Goal: Entertainment & Leisure: Consume media (video, audio)

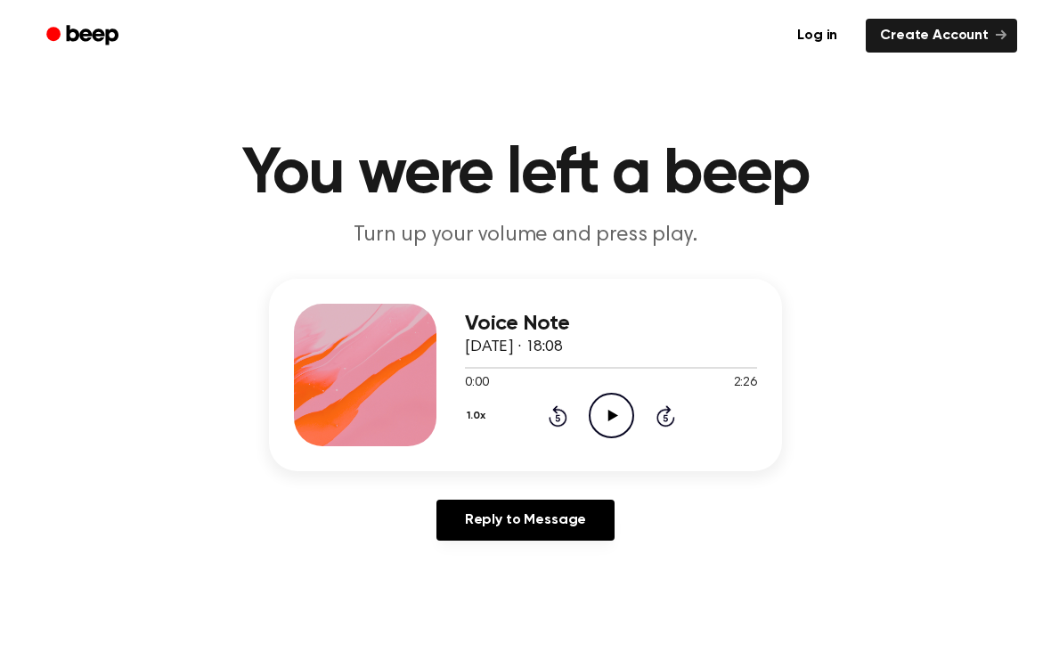
click at [594, 415] on icon "Play Audio" at bounding box center [611, 415] width 45 height 45
click at [477, 410] on button "1.0x" at bounding box center [478, 416] width 27 height 30
click at [484, 625] on span "2.0x" at bounding box center [494, 622] width 22 height 19
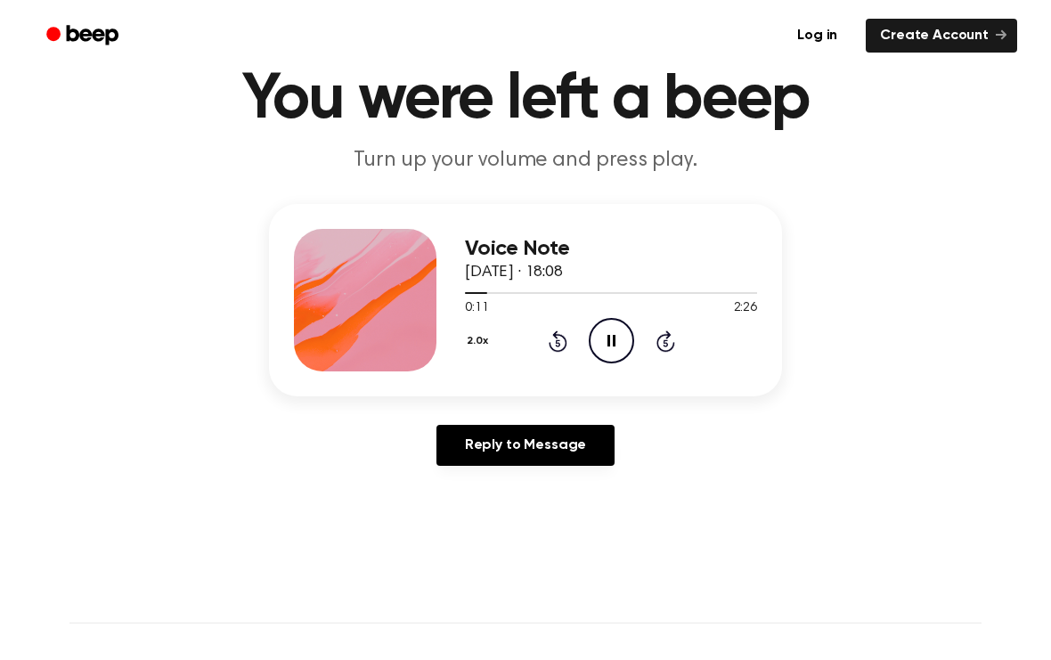
scroll to position [77, 0]
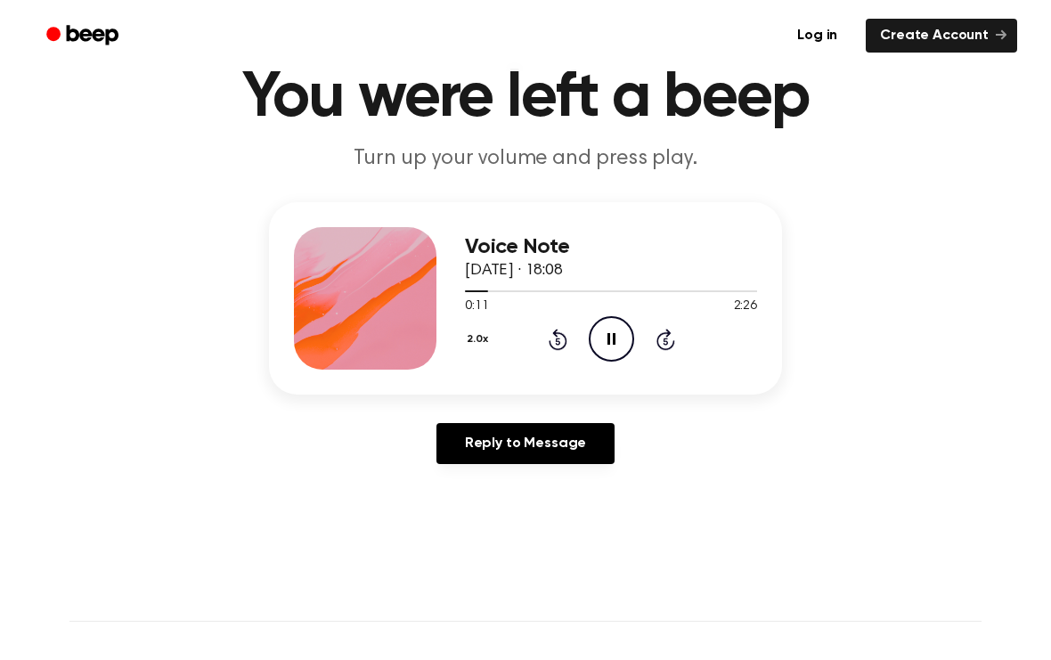
click at [476, 333] on button "2.0x" at bounding box center [479, 339] width 29 height 30
click at [492, 507] on span "1.5x" at bounding box center [494, 508] width 22 height 19
click at [473, 343] on button "1.5x" at bounding box center [478, 339] width 26 height 30
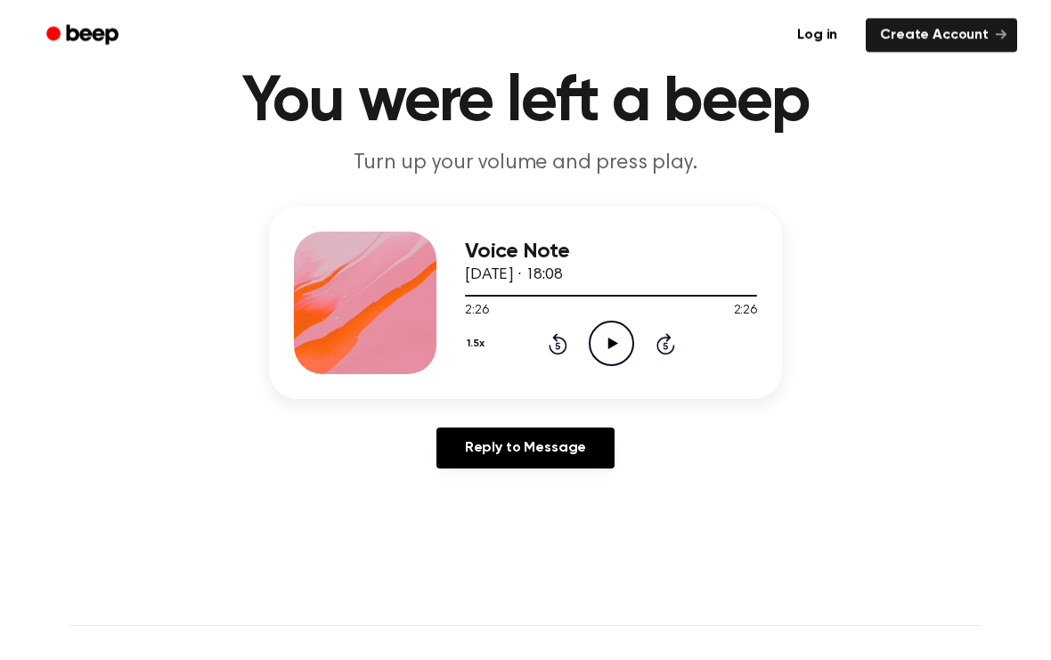
click at [492, 300] on div at bounding box center [611, 296] width 292 height 14
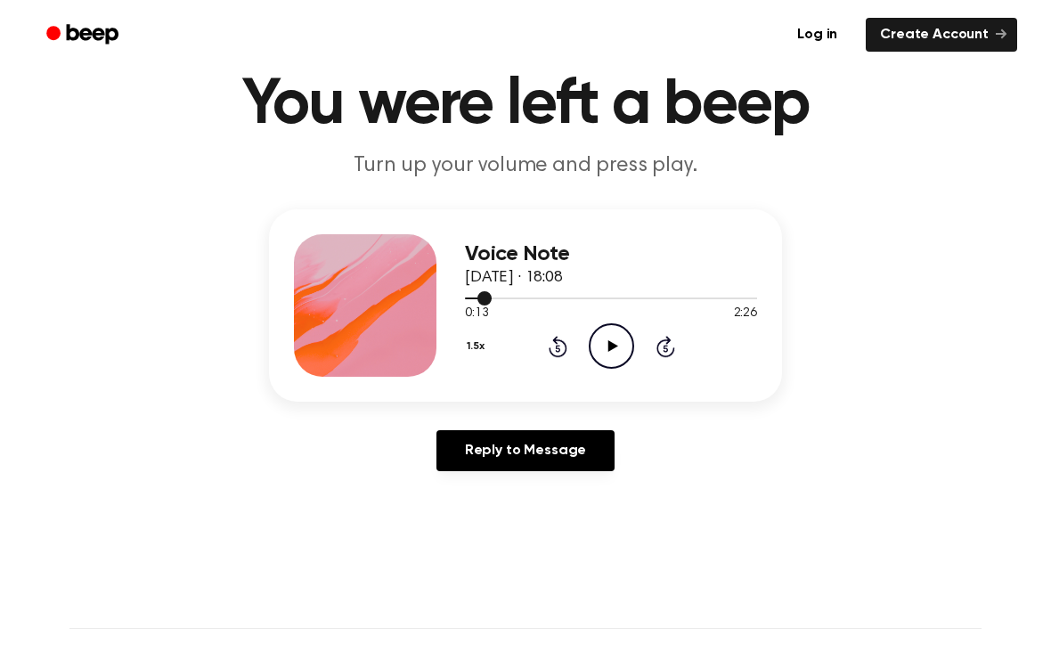
click at [472, 303] on div at bounding box center [611, 298] width 292 height 14
click at [609, 354] on icon "Play Audio" at bounding box center [611, 345] width 45 height 45
click at [613, 339] on icon "Pause Audio" at bounding box center [611, 345] width 45 height 45
click at [597, 348] on icon "Play Audio" at bounding box center [611, 345] width 45 height 45
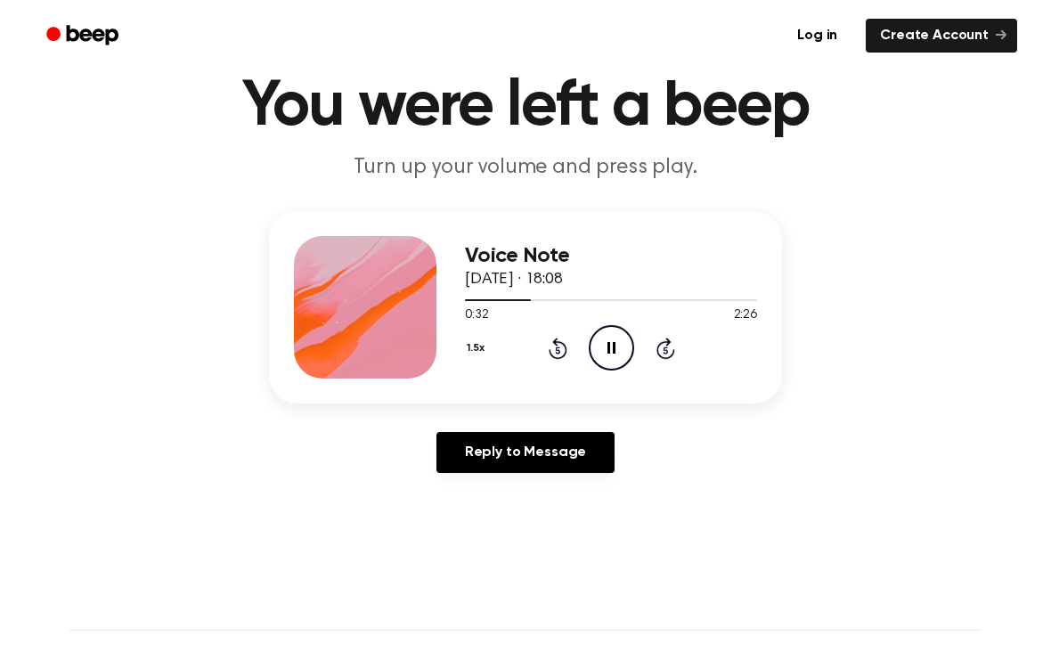
scroll to position [61, 0]
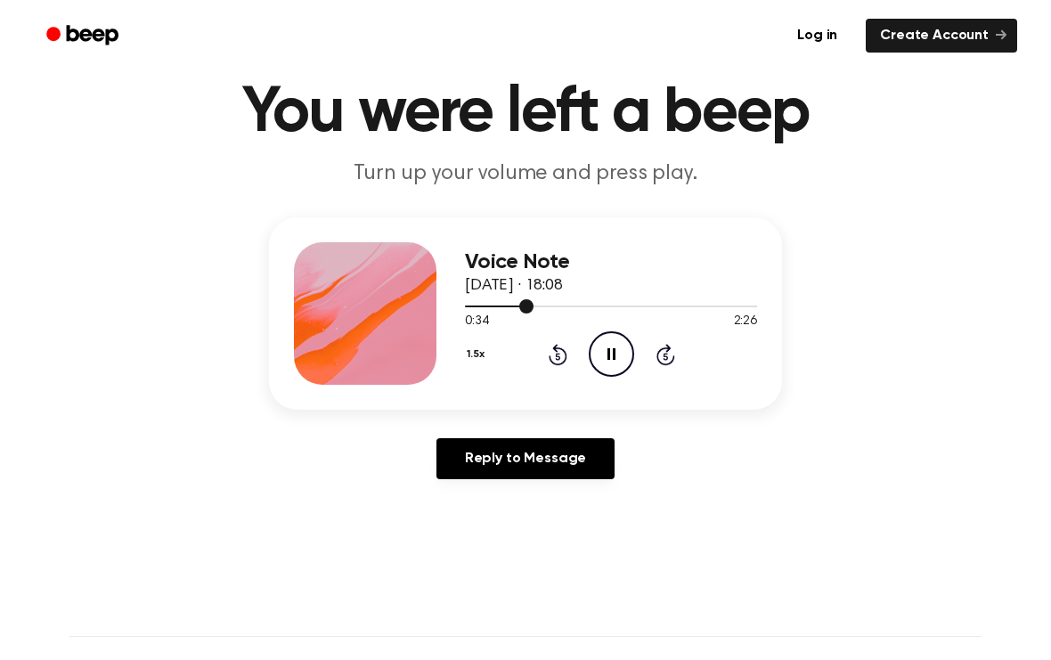
click at [537, 305] on div at bounding box center [611, 305] width 292 height 14
click at [611, 366] on icon "Pause Audio" at bounding box center [611, 353] width 45 height 45
click at [614, 360] on icon "Play Audio" at bounding box center [611, 353] width 45 height 45
click at [558, 362] on icon "Rewind 5 seconds" at bounding box center [558, 354] width 20 height 23
click at [541, 347] on div "1.5x Rewind 5 seconds Pause Audio Skip 5 seconds" at bounding box center [611, 353] width 292 height 45
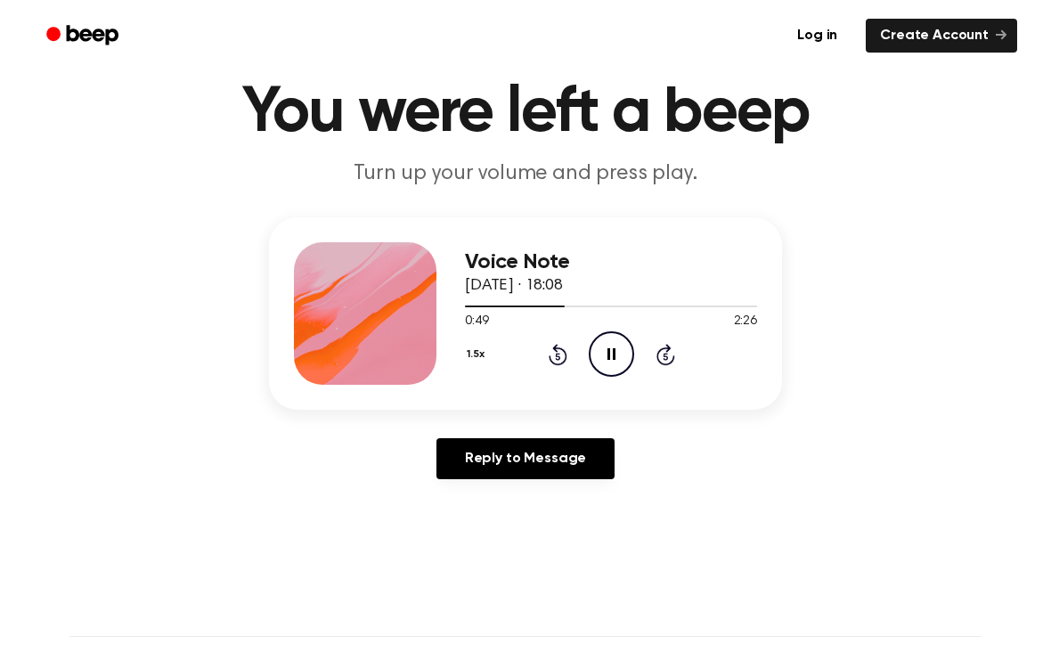
click at [546, 371] on div "1.5x Rewind 5 seconds Pause Audio Skip 5 seconds" at bounding box center [611, 353] width 292 height 45
click at [545, 370] on div "1.5x Rewind 5 seconds Pause Audio Skip 5 seconds" at bounding box center [611, 353] width 292 height 45
click at [548, 353] on icon "Rewind 5 seconds" at bounding box center [558, 354] width 20 height 23
click at [557, 349] on icon at bounding box center [558, 354] width 19 height 21
click at [566, 353] on icon at bounding box center [558, 354] width 19 height 21
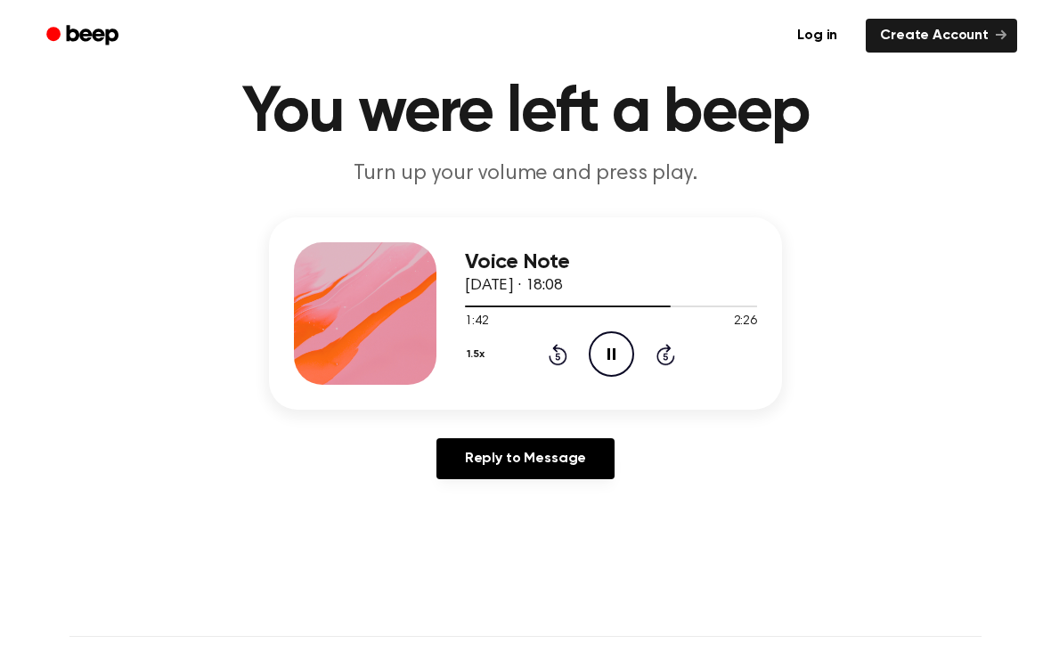
click at [612, 355] on icon "Pause Audio" at bounding box center [611, 353] width 45 height 45
click at [594, 348] on icon "Play Audio" at bounding box center [611, 353] width 45 height 45
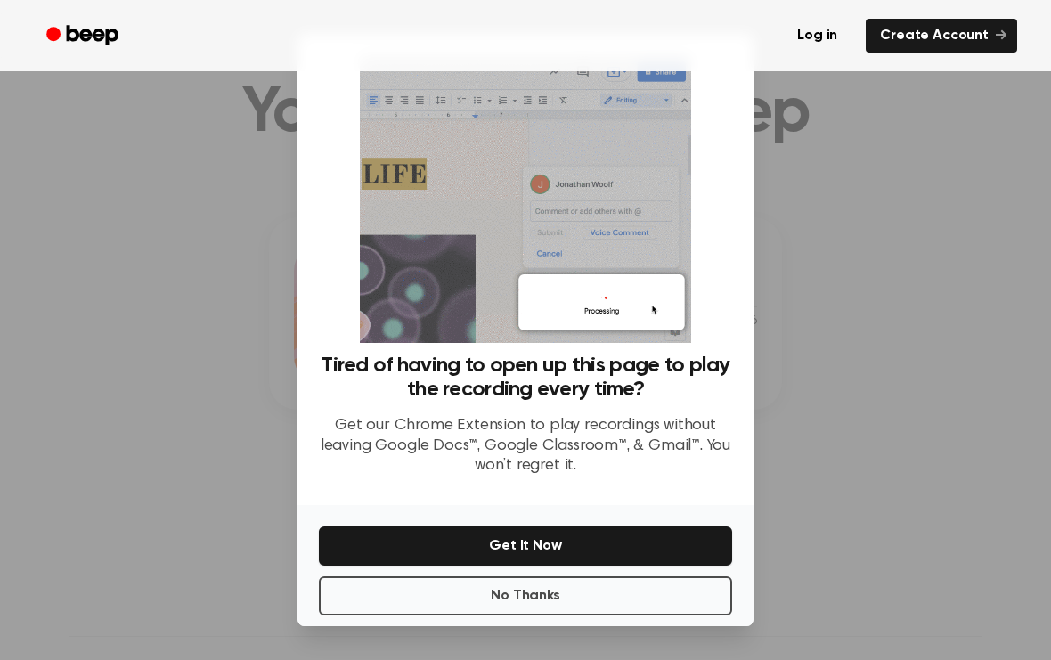
click at [414, 615] on button "No Thanks" at bounding box center [525, 595] width 413 height 39
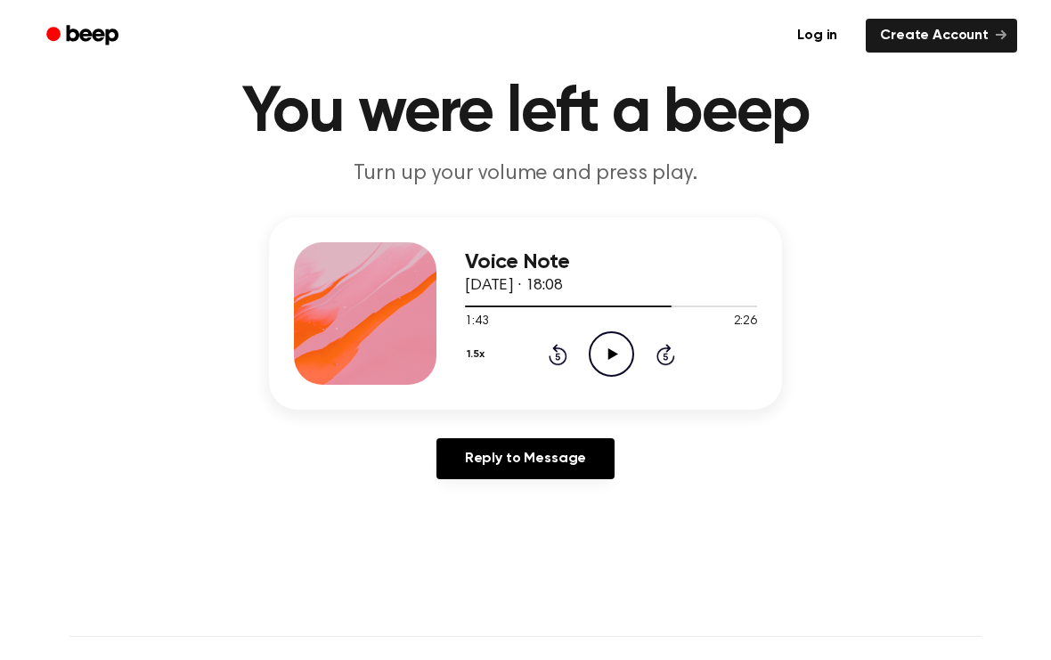
click at [603, 355] on icon "Play Audio" at bounding box center [611, 353] width 45 height 45
click at [609, 328] on div "2:14 2:26" at bounding box center [611, 322] width 292 height 19
click at [615, 366] on icon "Pause Audio" at bounding box center [611, 353] width 45 height 45
